Goal: Check status: Check status

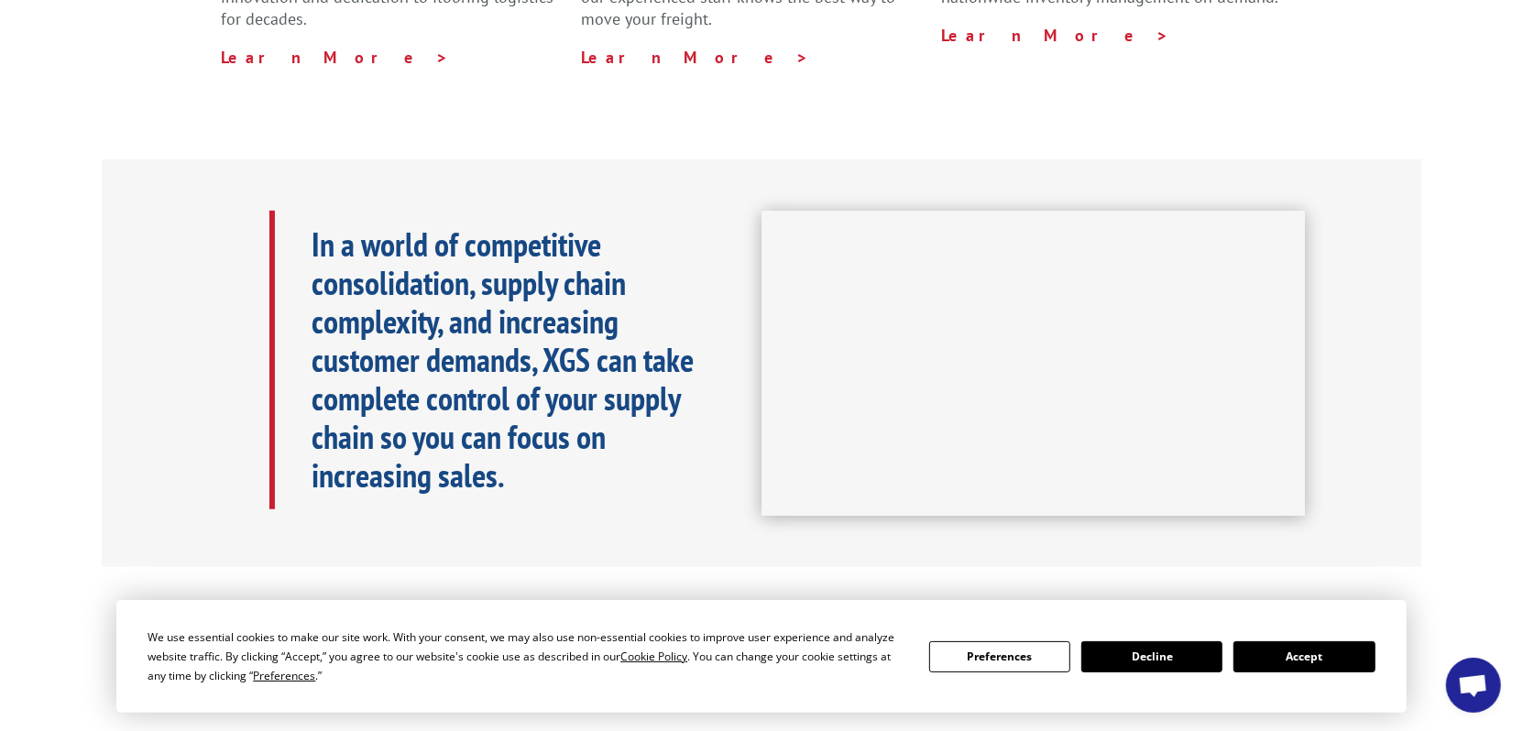
scroll to position [825, 0]
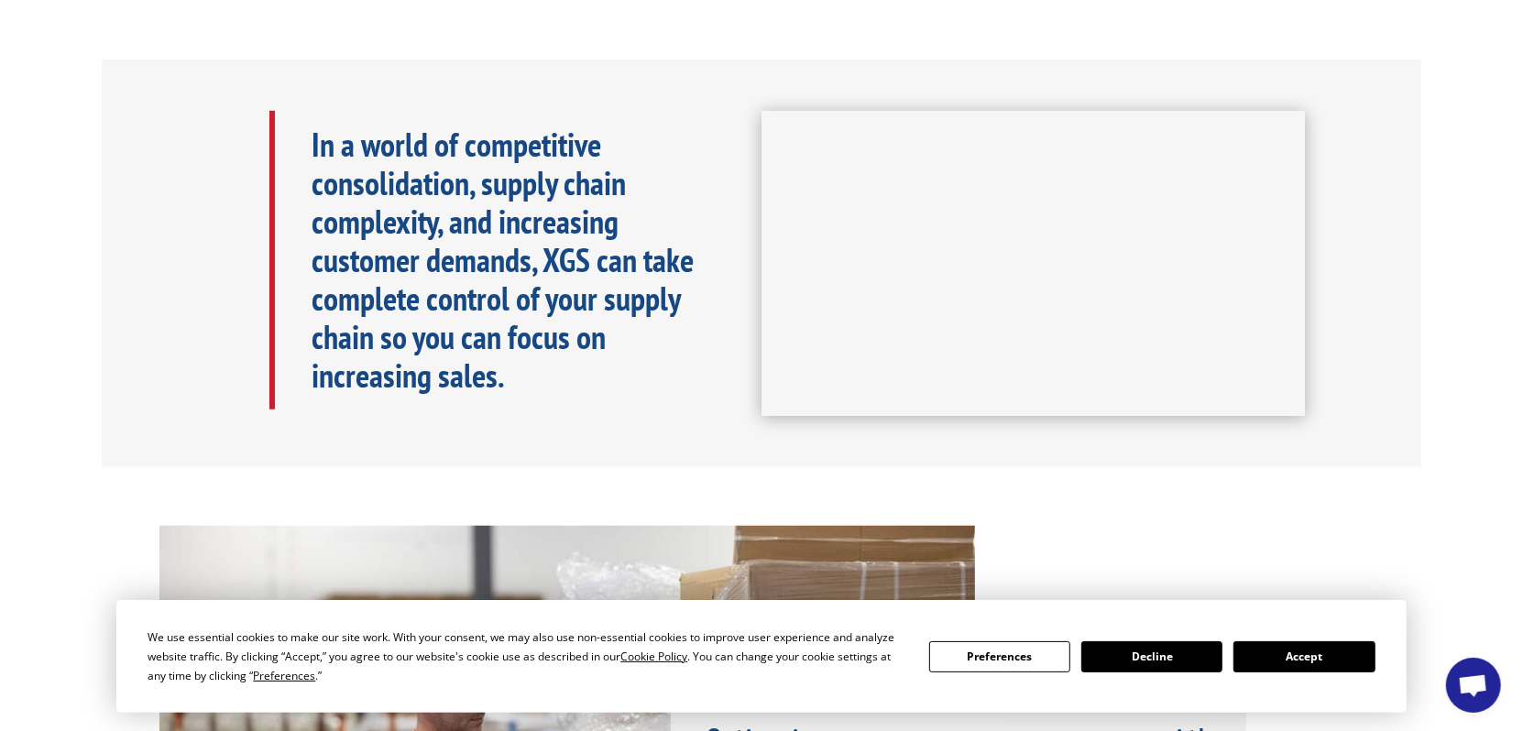
drag, startPoint x: 1292, startPoint y: 660, endPoint x: 1193, endPoint y: 625, distance: 104.9
click at [1291, 660] on button "Accept" at bounding box center [1303, 656] width 141 height 31
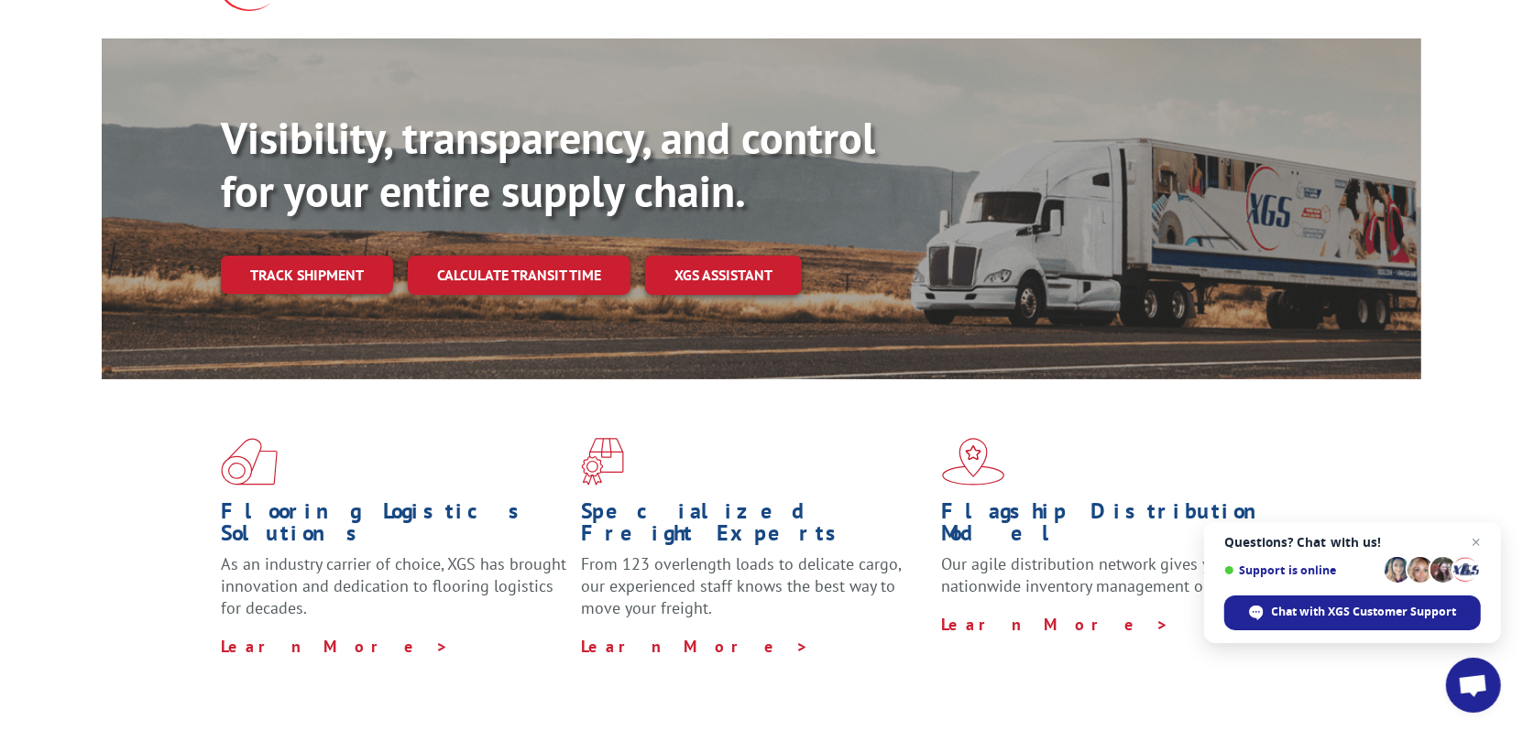
scroll to position [92, 0]
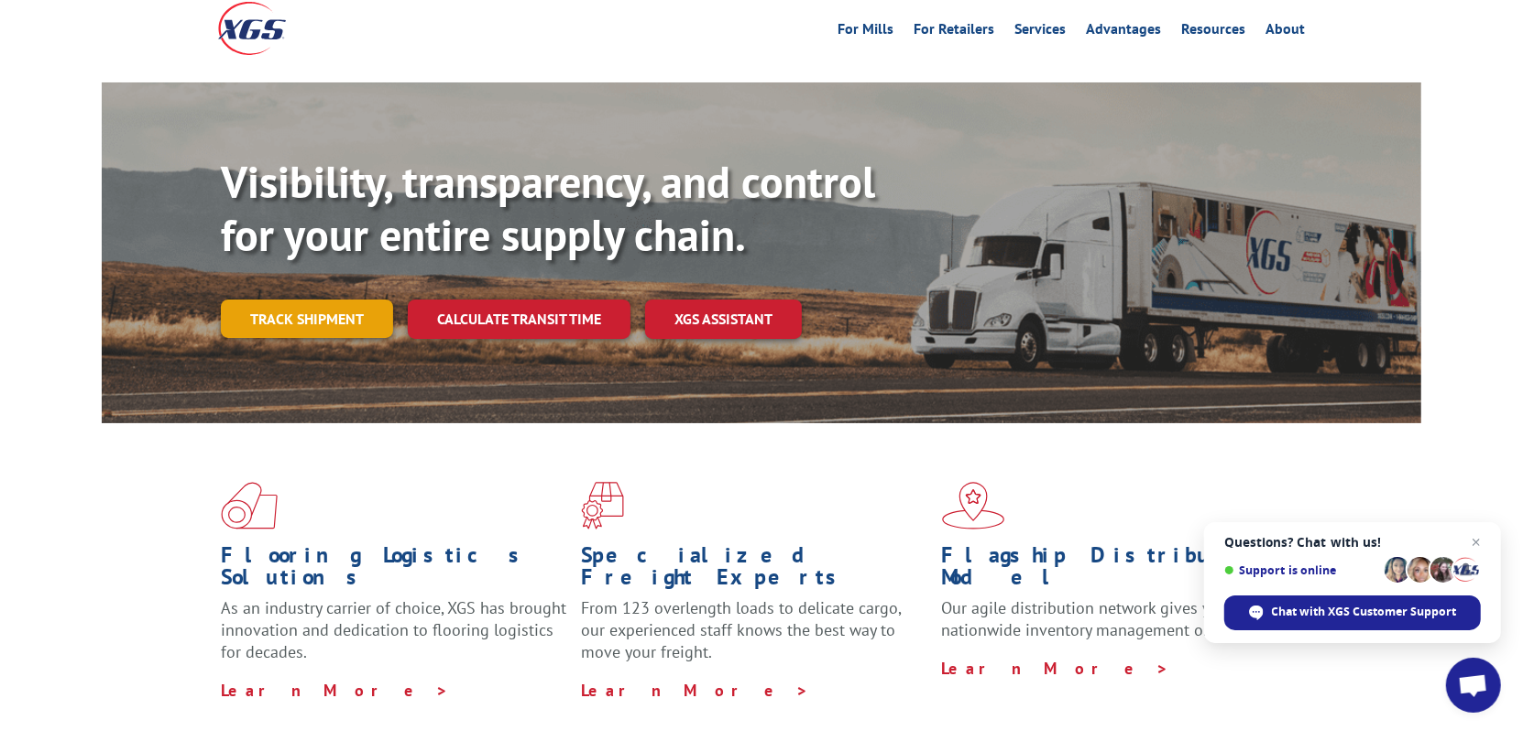
click at [295, 300] on link "Track shipment" at bounding box center [307, 319] width 172 height 38
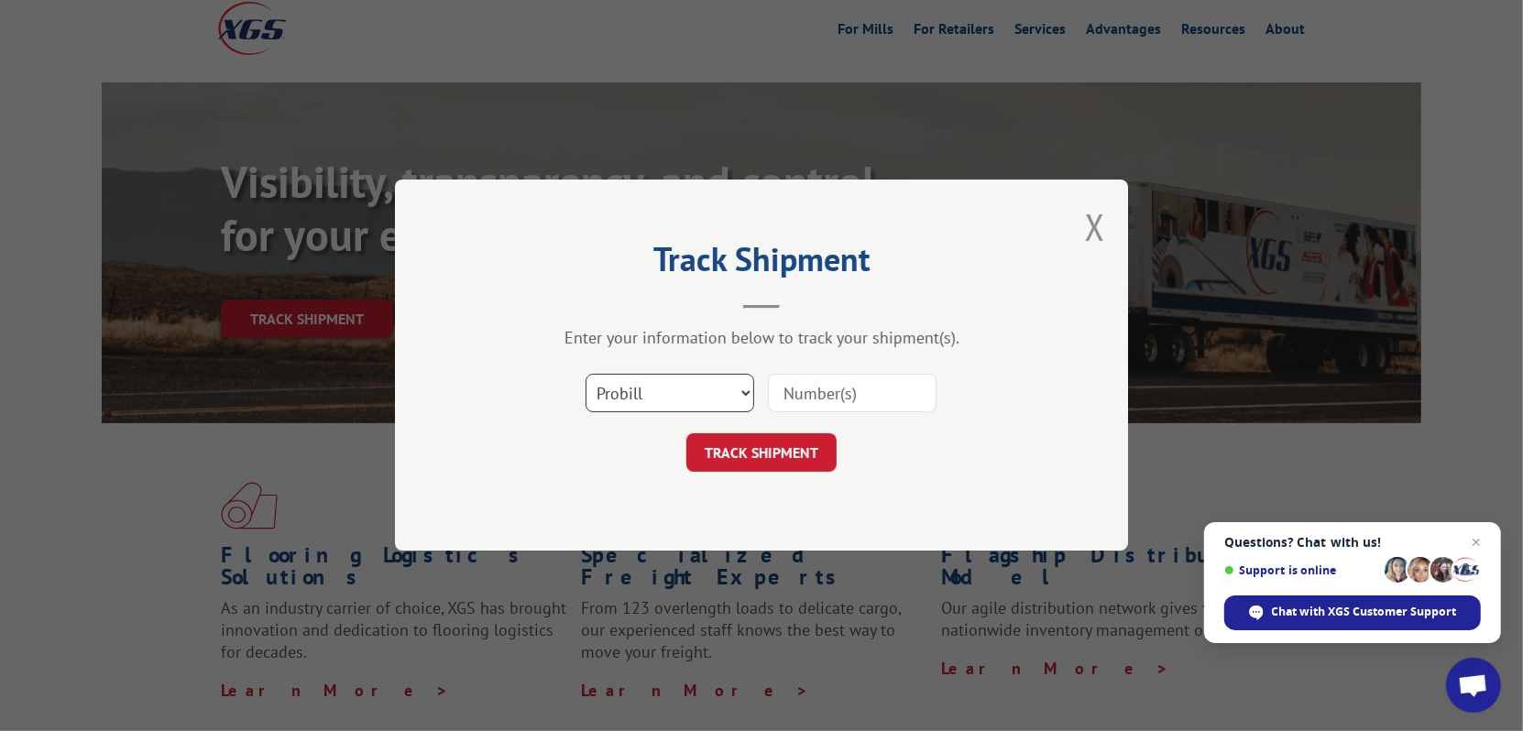
click at [748, 392] on select "Select category... Probill BOL PO" at bounding box center [670, 394] width 169 height 38
click at [586, 375] on select "Select category... Probill BOL PO" at bounding box center [670, 394] width 169 height 38
click at [810, 411] on input at bounding box center [852, 394] width 169 height 38
type input "17622343"
click button "TRACK SHIPMENT" at bounding box center [761, 453] width 150 height 38
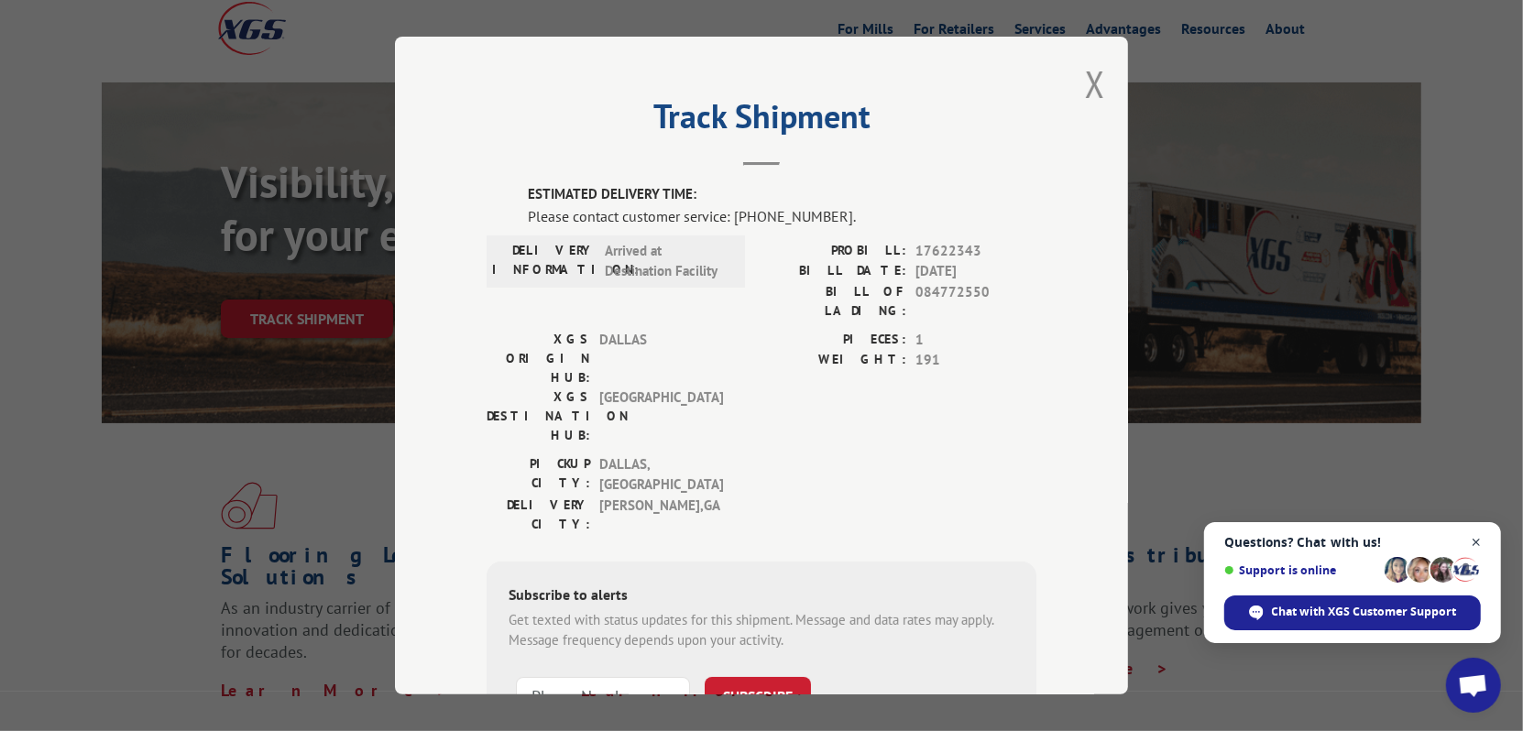
click at [1476, 546] on span "Close chat" at bounding box center [1476, 542] width 23 height 23
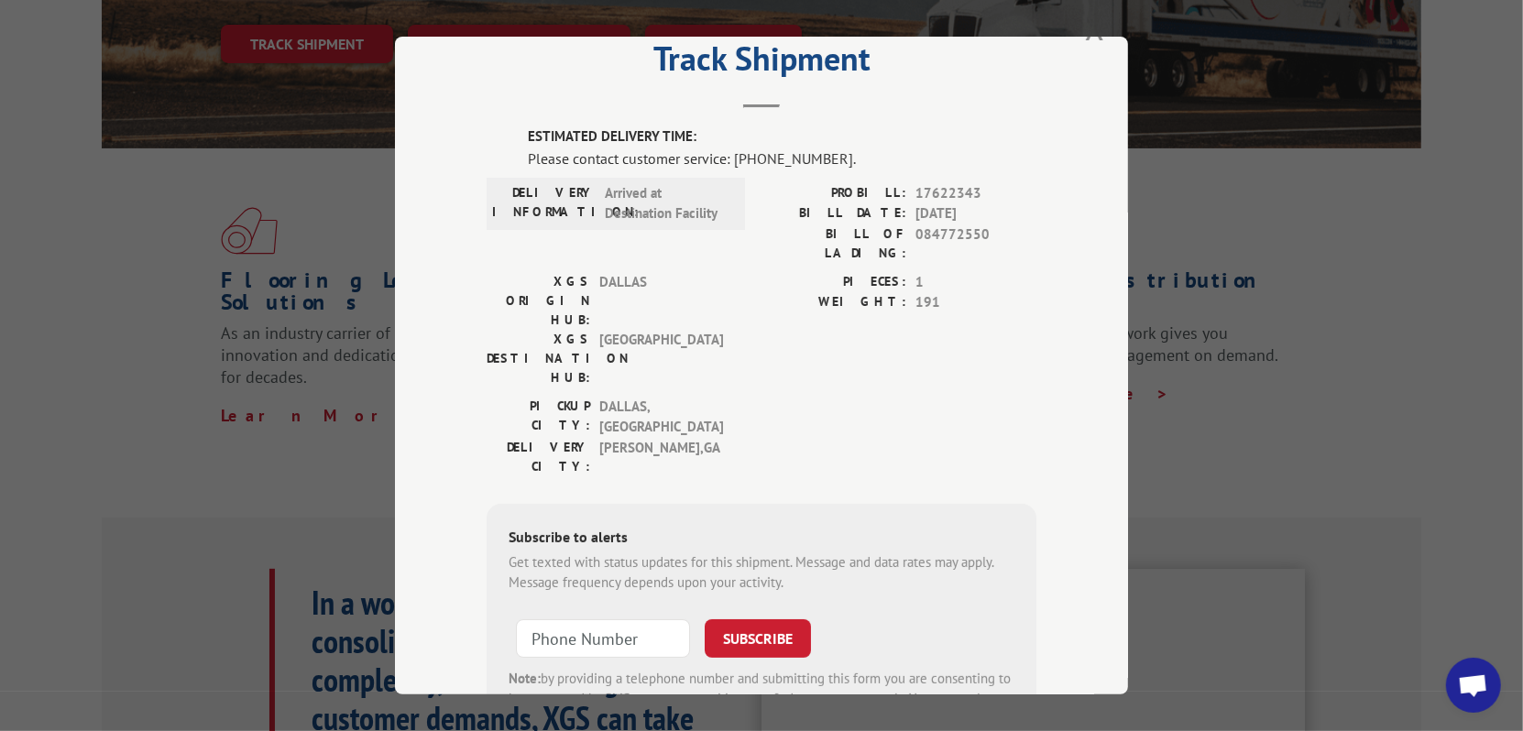
scroll to position [0, 0]
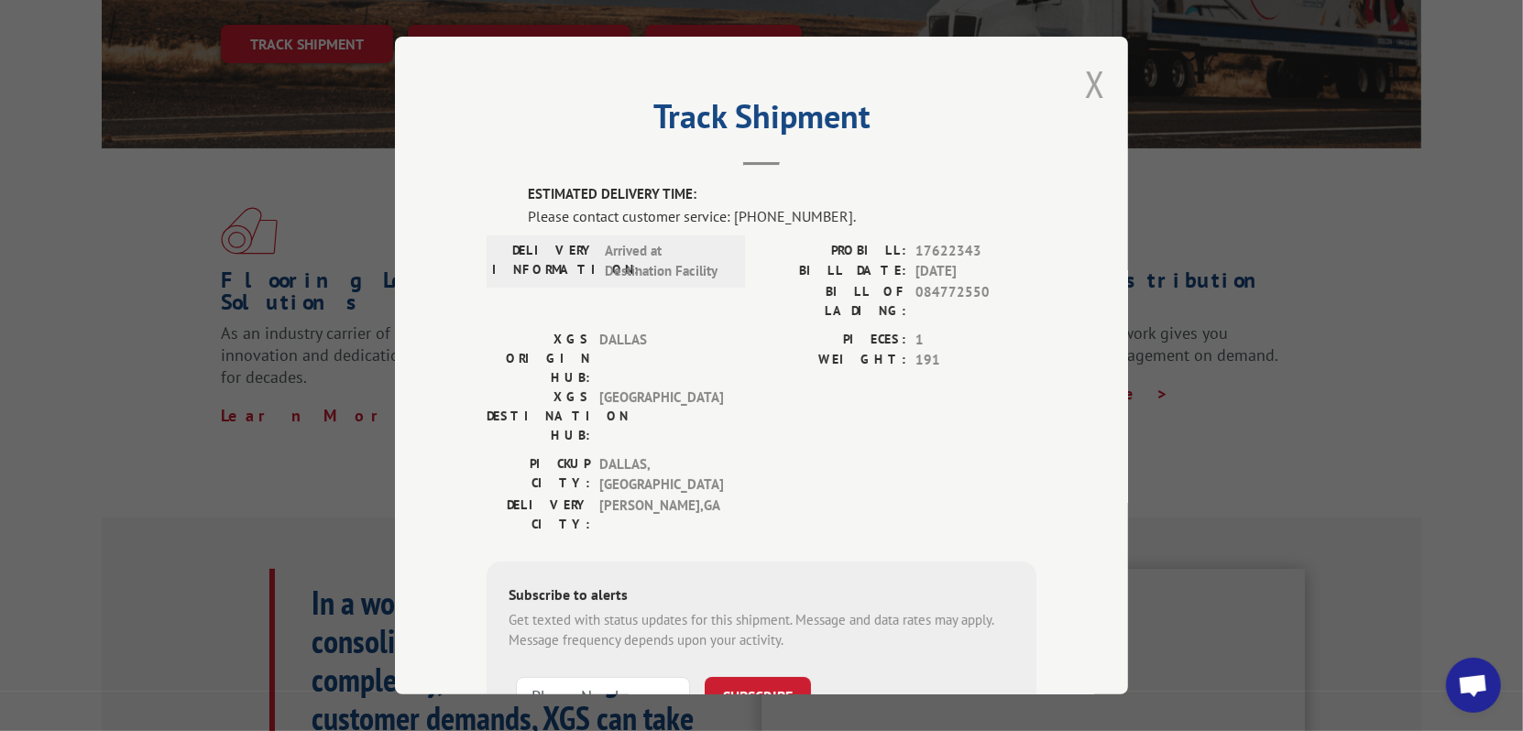
click at [1089, 88] on button "Close modal" at bounding box center [1095, 84] width 20 height 49
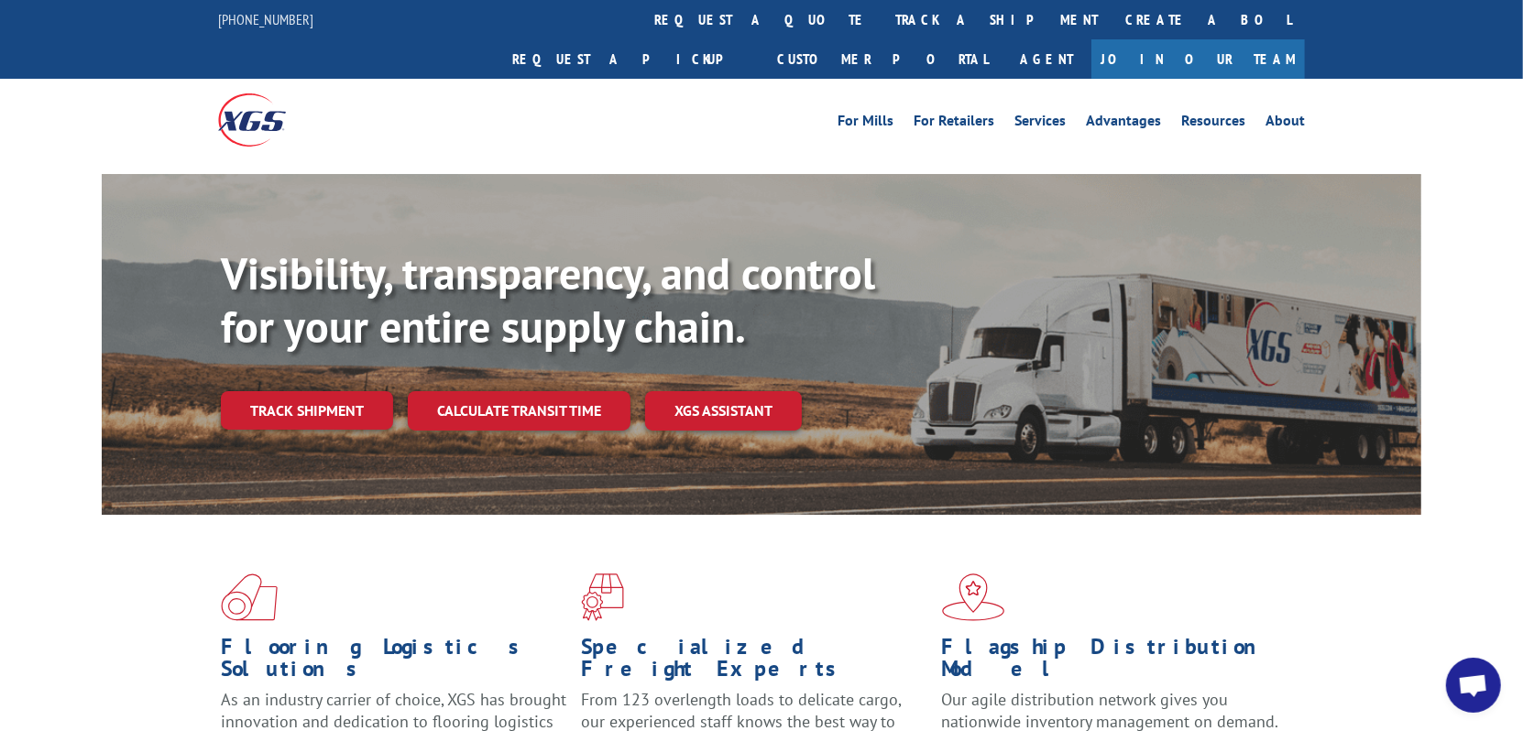
click at [315, 391] on link "Track shipment" at bounding box center [307, 410] width 172 height 38
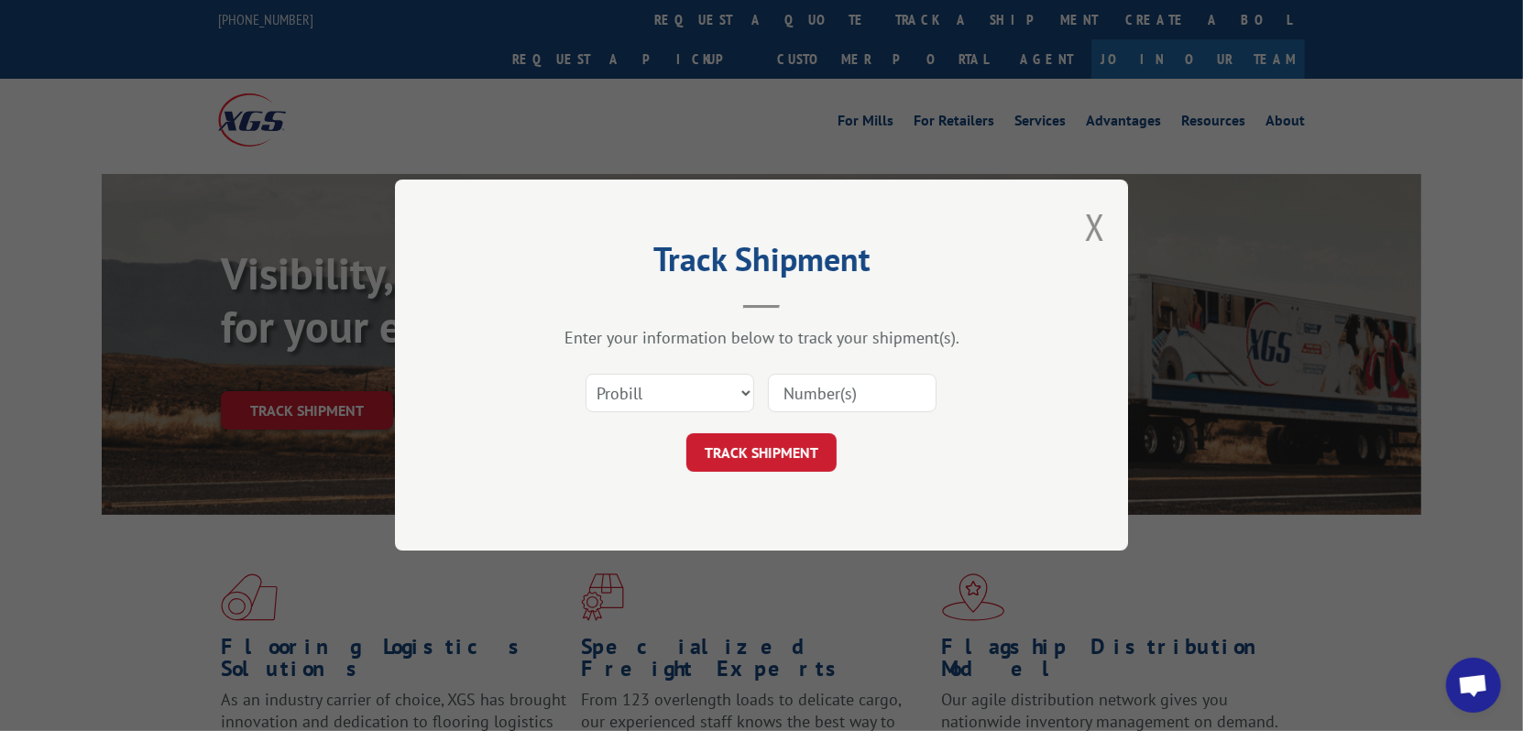
click at [894, 381] on input at bounding box center [852, 394] width 169 height 38
type input "17622343"
click at [824, 453] on button "TRACK SHIPMENT" at bounding box center [761, 453] width 150 height 38
